Goal: Obtain resource: Download file/media

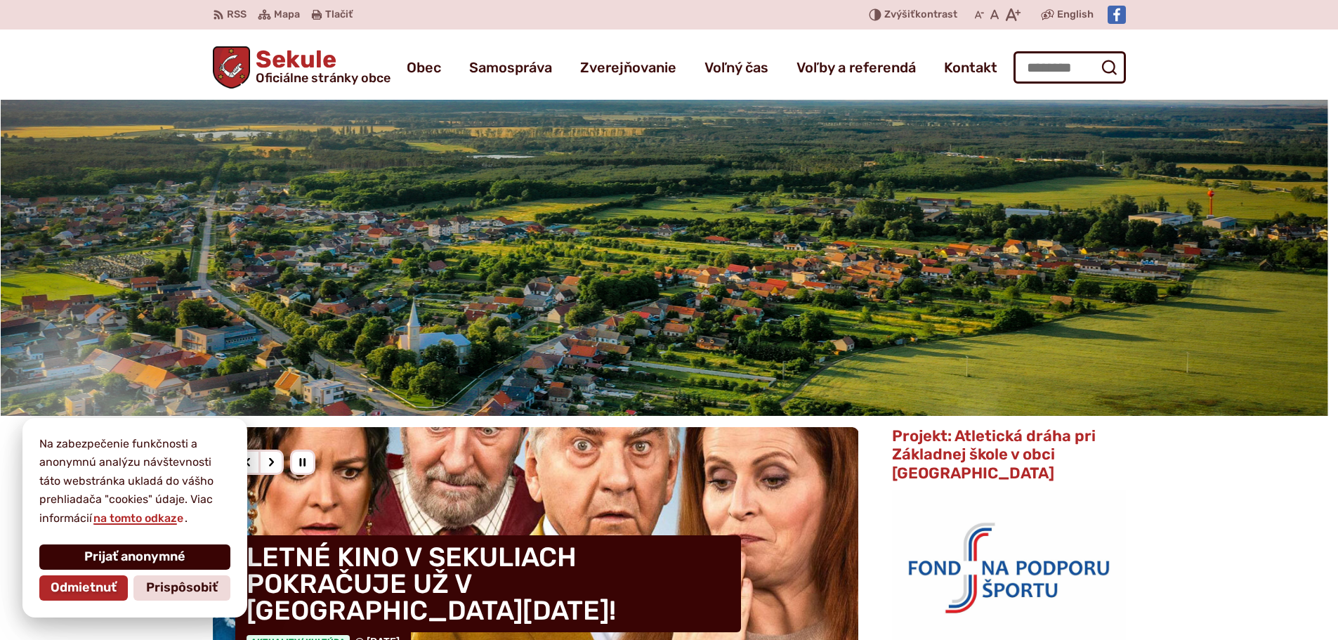
click at [113, 555] on span "Prijať anonymné" at bounding box center [134, 556] width 101 height 15
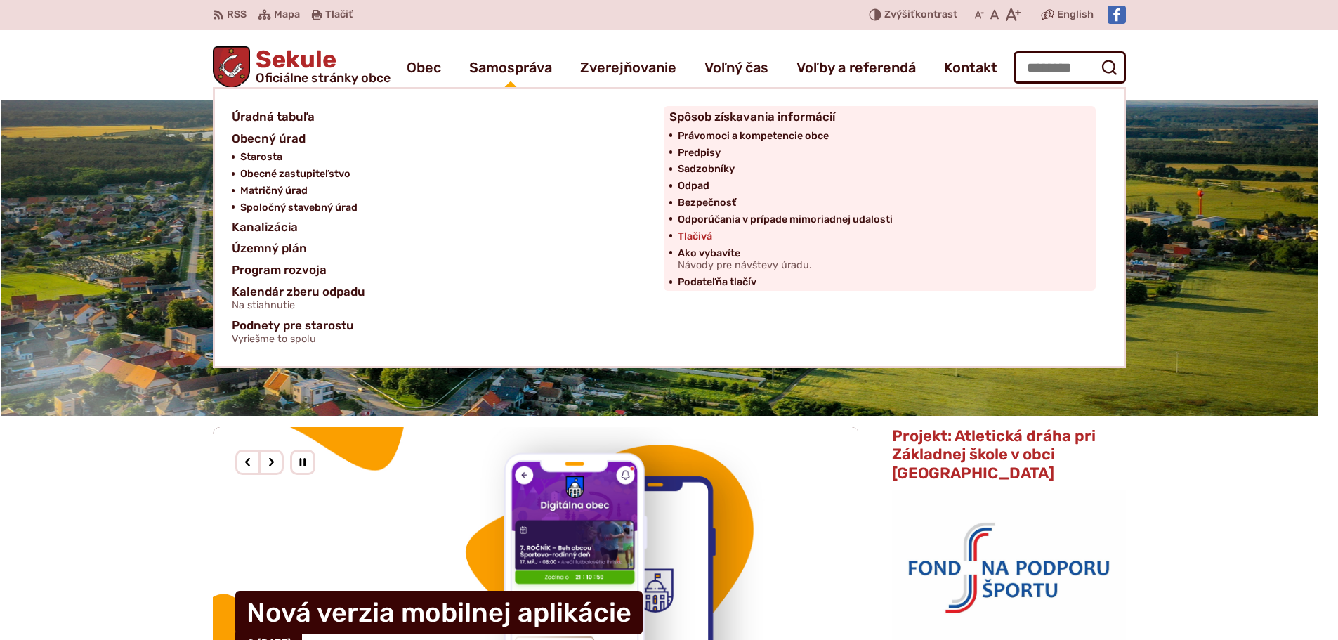
click at [695, 230] on span "Tlačivá" at bounding box center [695, 236] width 34 height 17
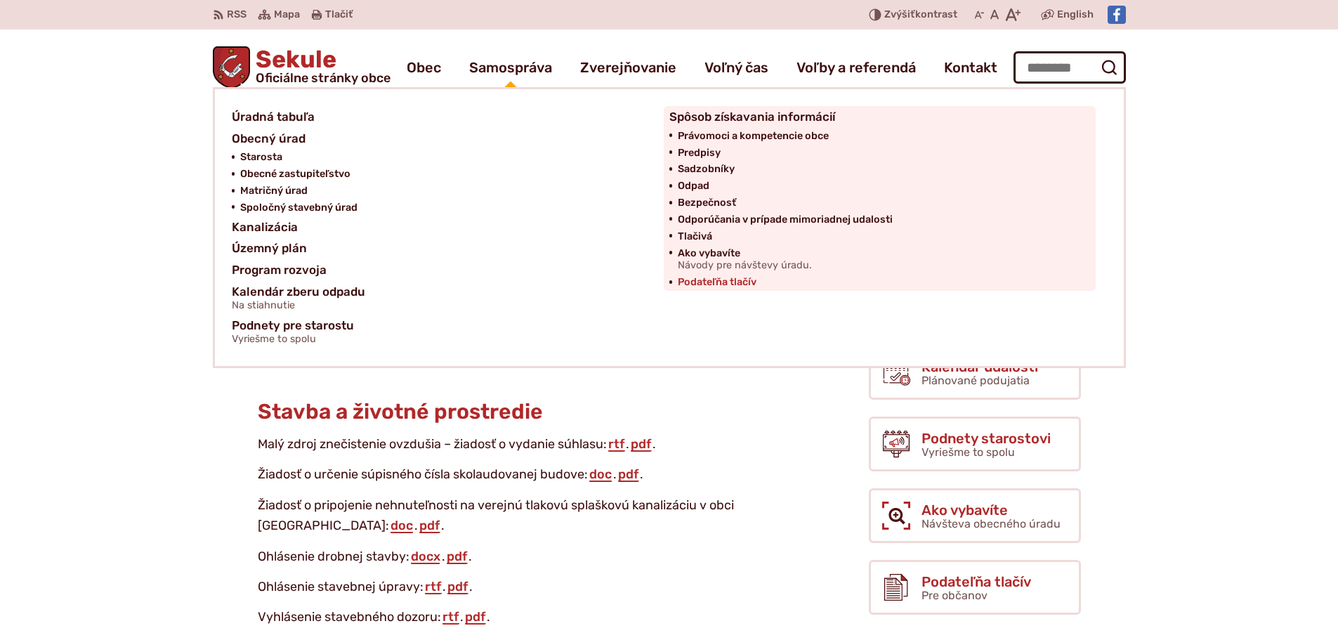
click at [706, 282] on span "Podateľňa tlačív" at bounding box center [717, 282] width 79 height 17
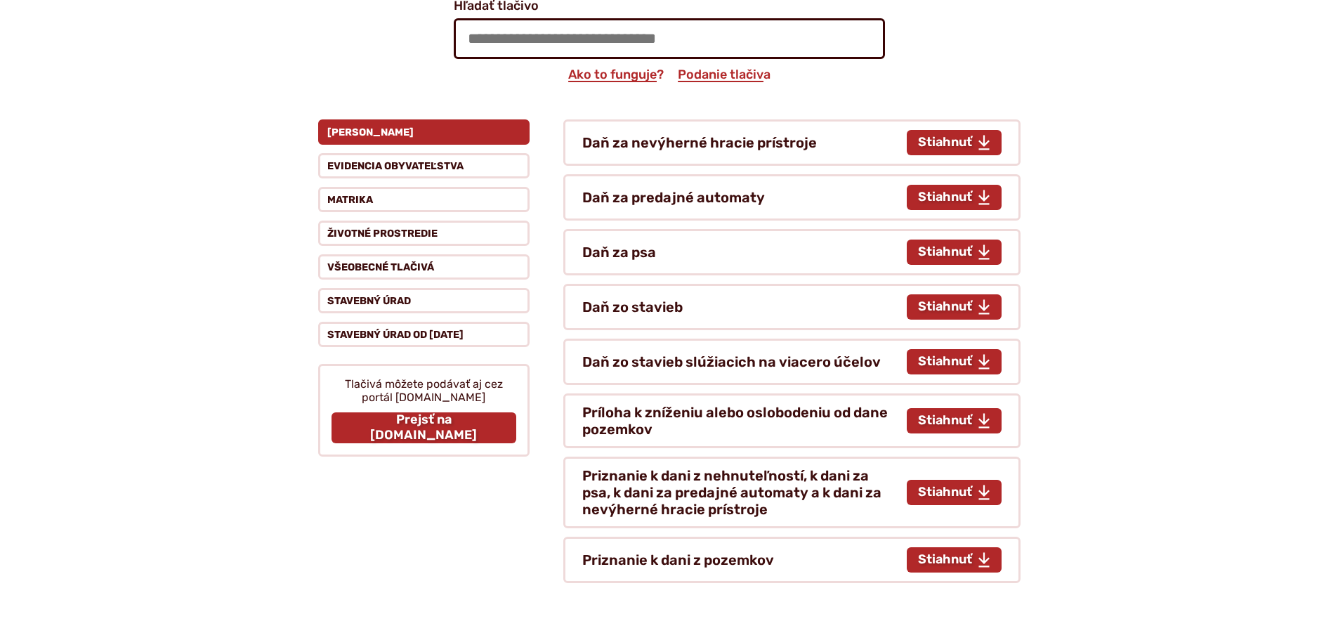
scroll to position [281, 0]
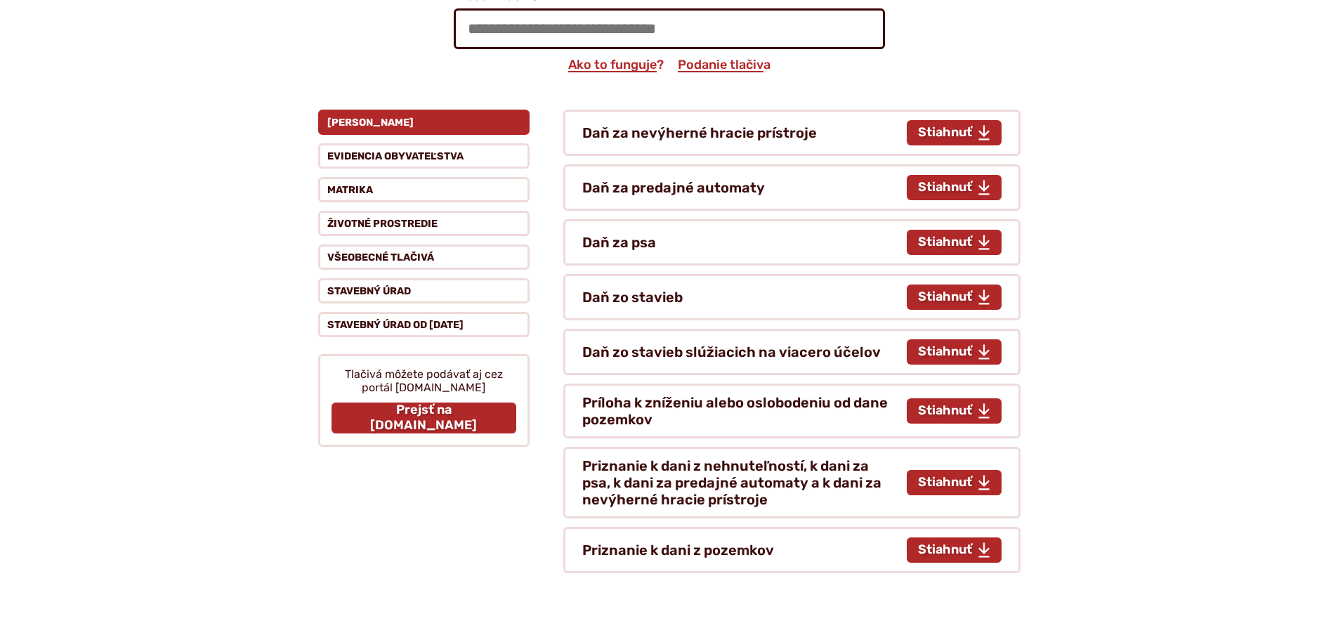
click at [349, 119] on button "Dane" at bounding box center [423, 122] width 211 height 25
click at [348, 222] on button "Životné prostredie" at bounding box center [423, 223] width 211 height 25
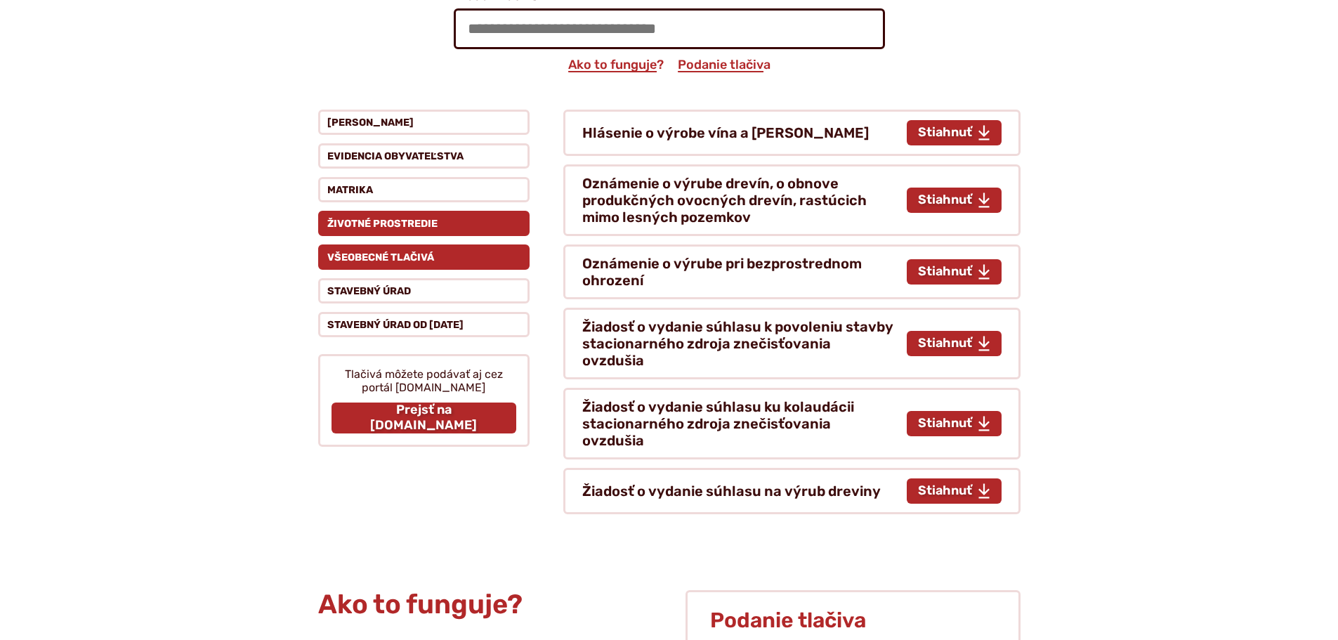
click at [376, 252] on button "Všeobecné tlačivá" at bounding box center [423, 256] width 211 height 25
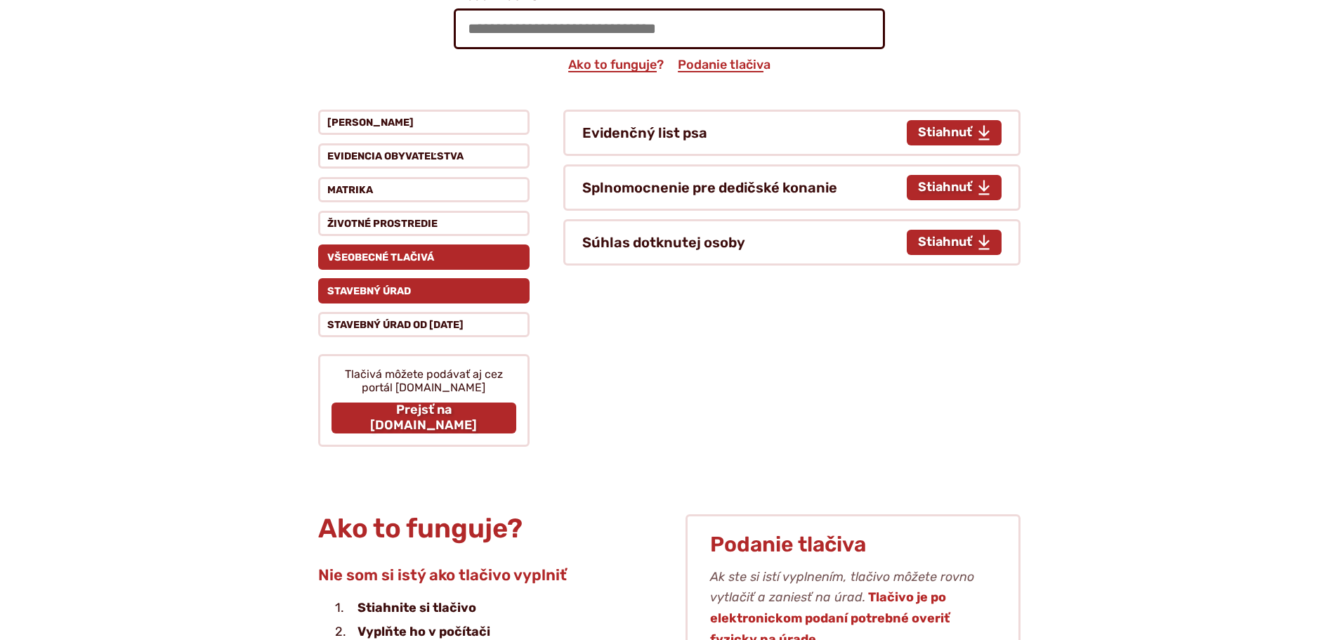
click at [383, 292] on button "Stavebný úrad" at bounding box center [423, 290] width 211 height 25
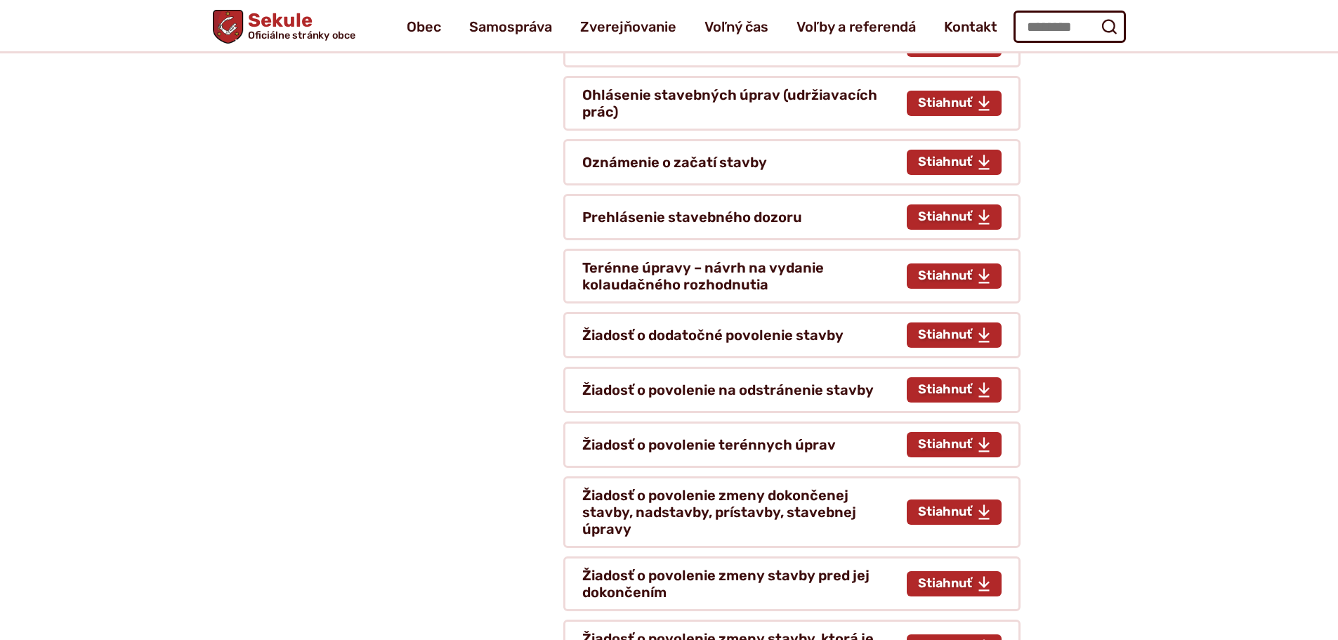
scroll to position [421, 0]
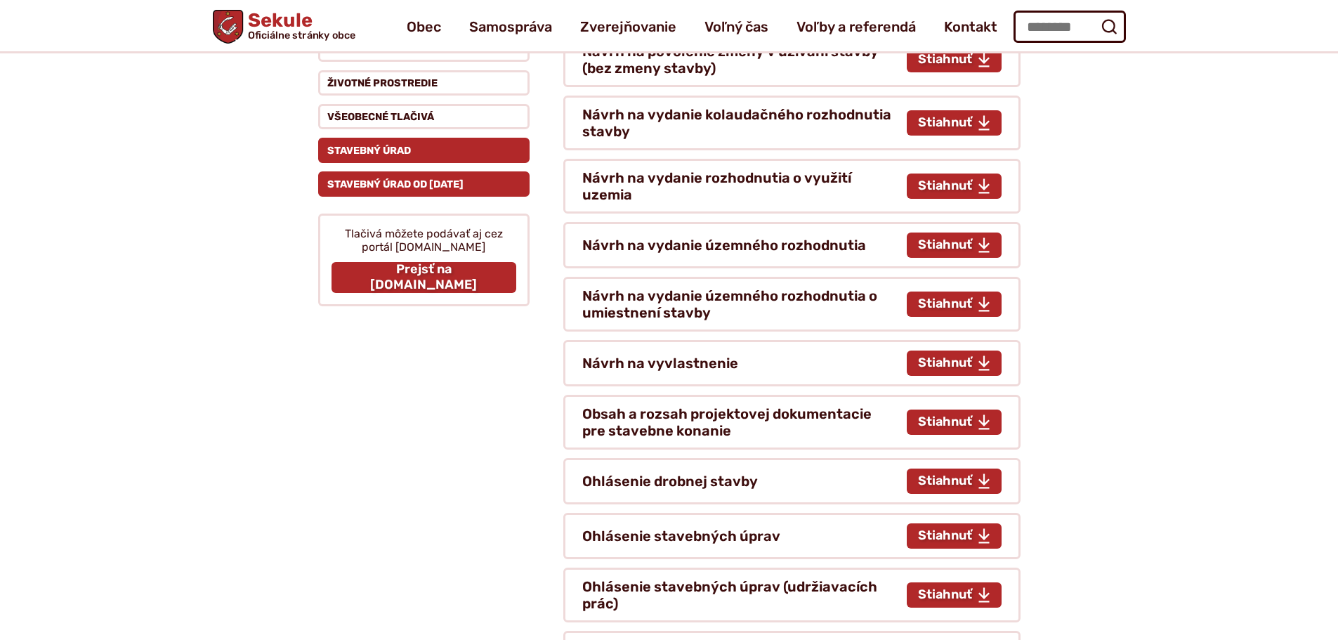
click at [407, 189] on button "Stavebný úrad od 1.4.2025" at bounding box center [423, 183] width 211 height 25
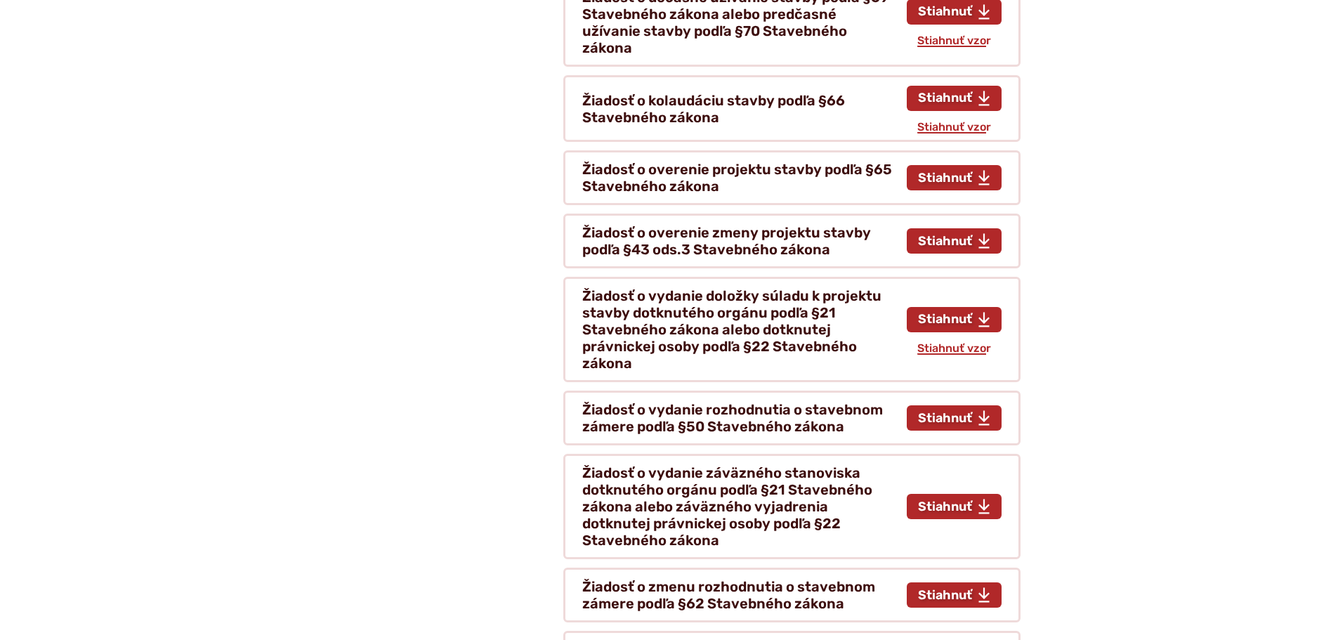
scroll to position [1194, 0]
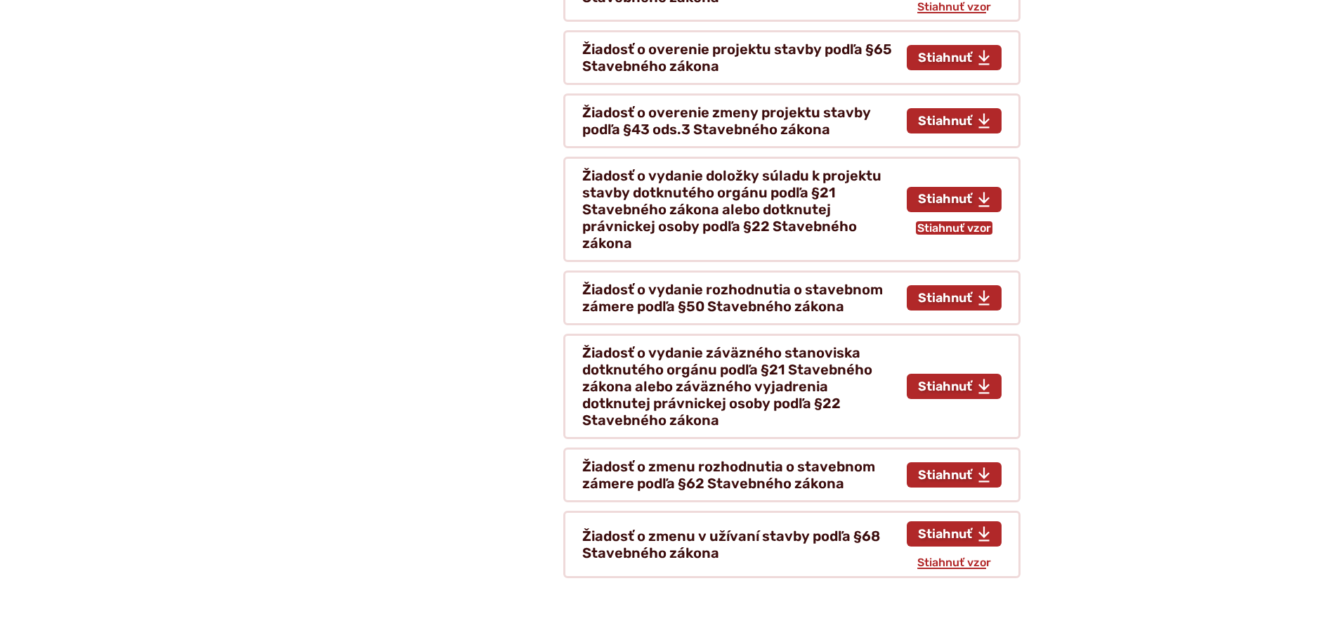
click at [972, 221] on span "Stiahnuť vzor tlačiva Žiadosť o vydanie doložky súladu k projektu stavby dotknu…" at bounding box center [954, 227] width 74 height 13
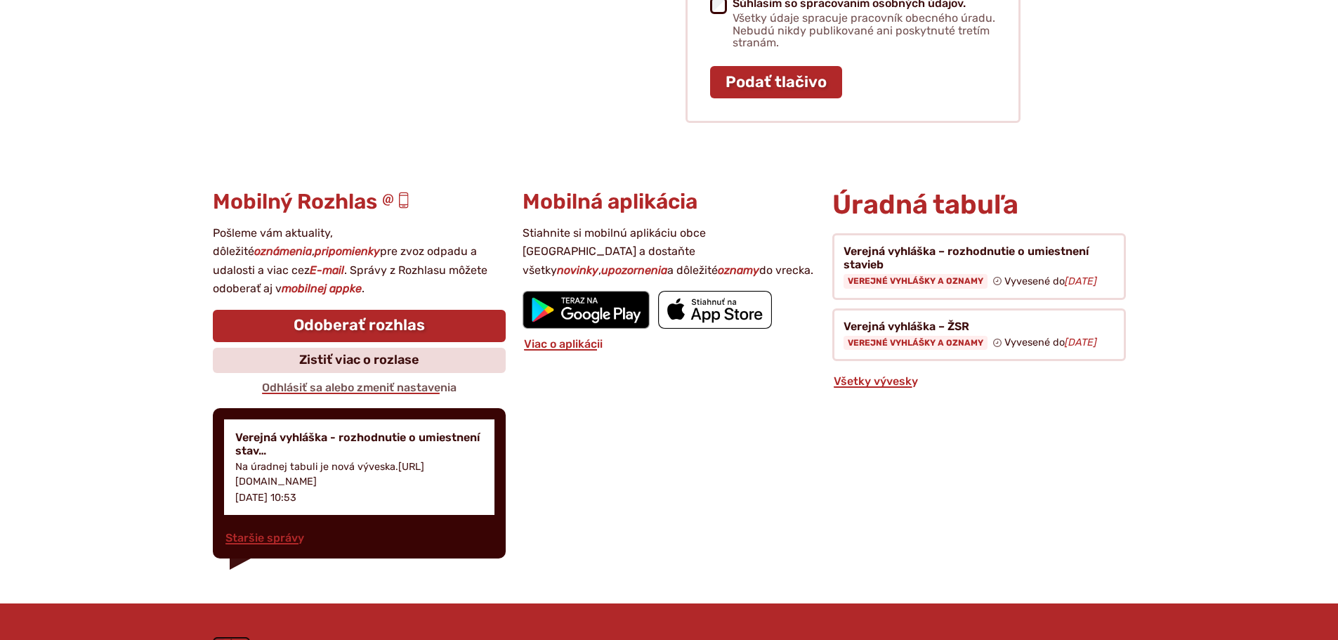
scroll to position [2388, 0]
